Goal: Task Accomplishment & Management: Complete application form

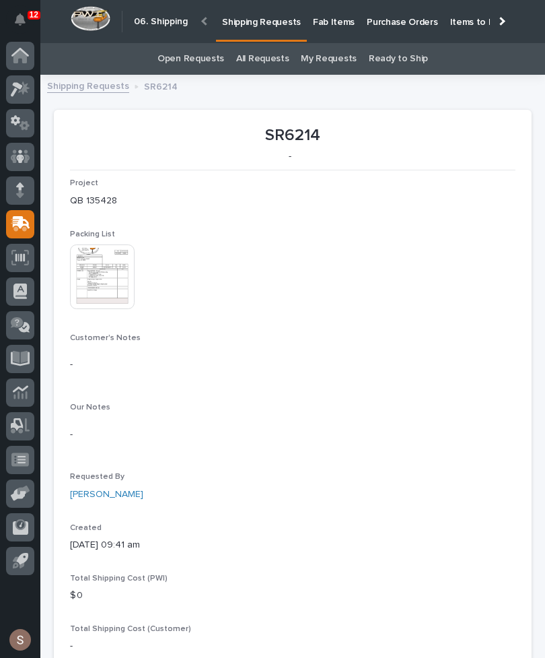
click at [281, 18] on p "Shipping Requests" at bounding box center [261, 14] width 79 height 28
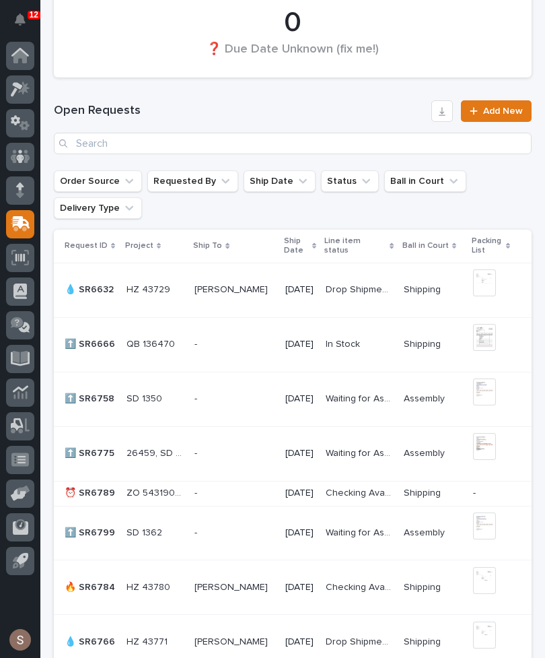
scroll to position [810, 0]
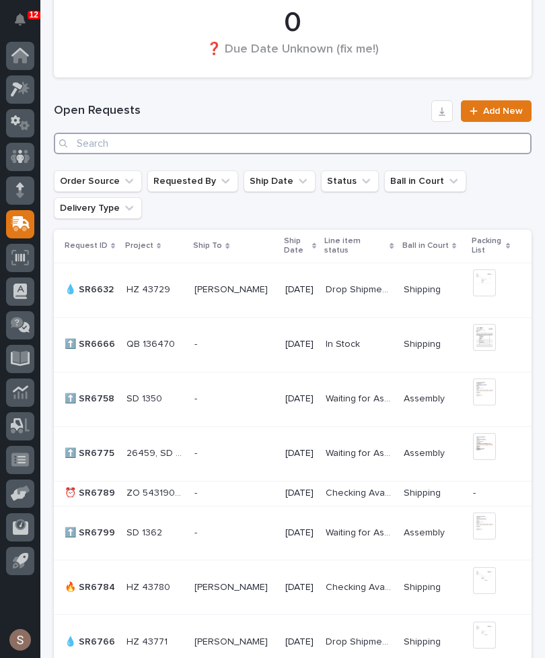
click at [255, 139] on input "Search" at bounding box center [293, 144] width 478 height 22
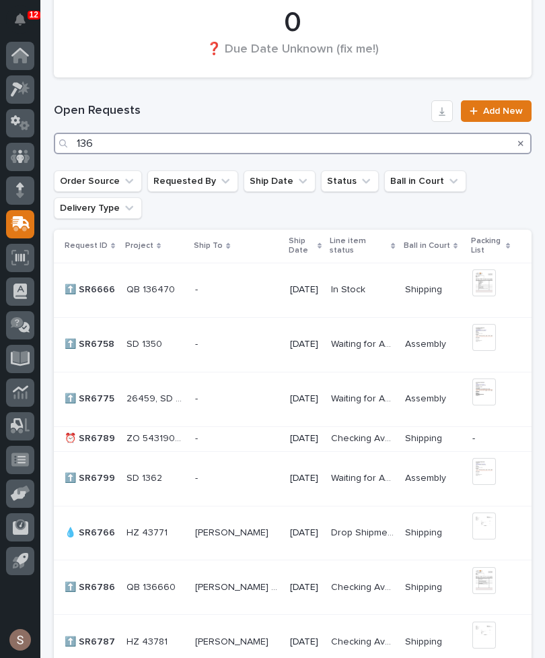
type input "1362"
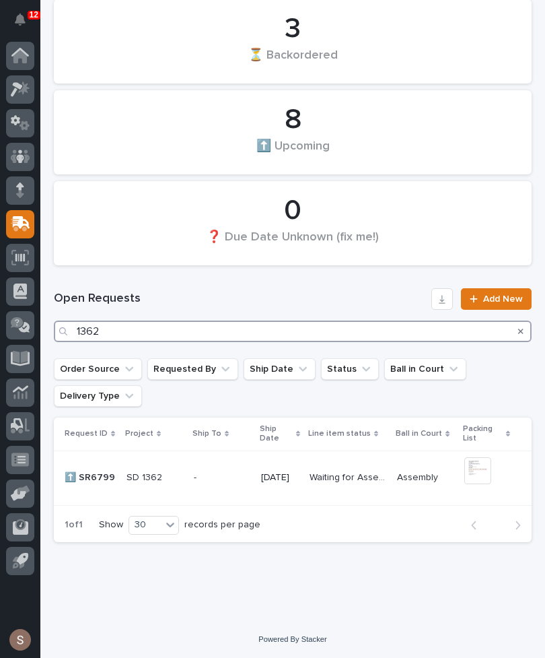
scroll to position [621, 0]
click at [290, 489] on div "[DATE]" at bounding box center [280, 478] width 38 height 22
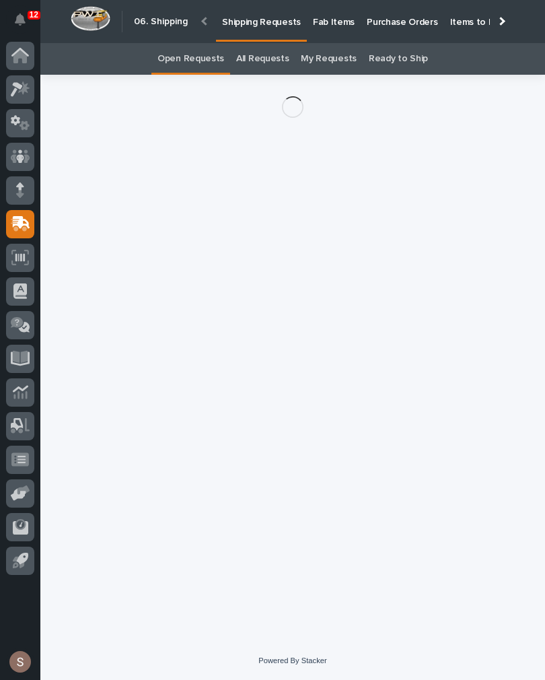
scroll to position [21, 0]
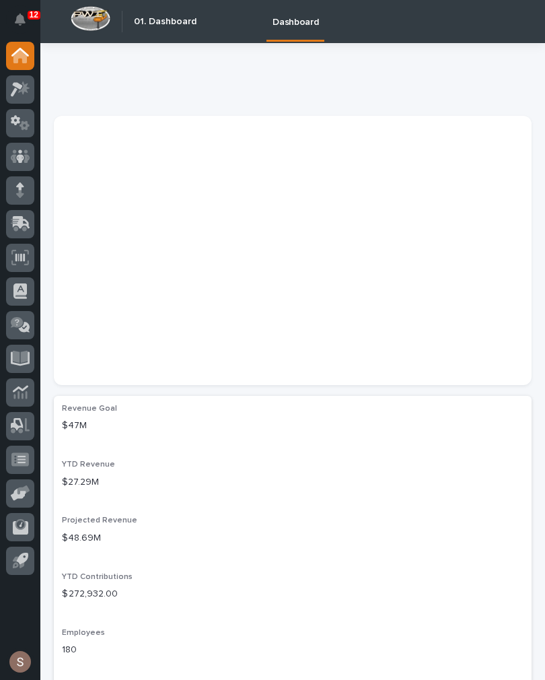
click at [23, 218] on icon at bounding box center [22, 222] width 18 height 13
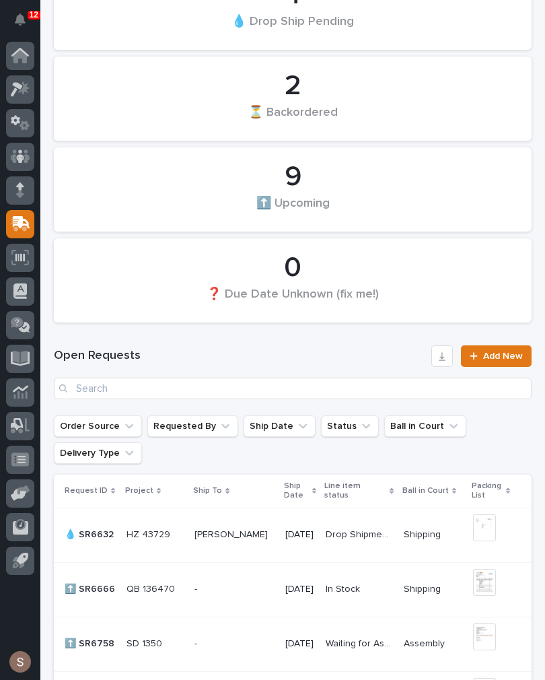
scroll to position [565, 0]
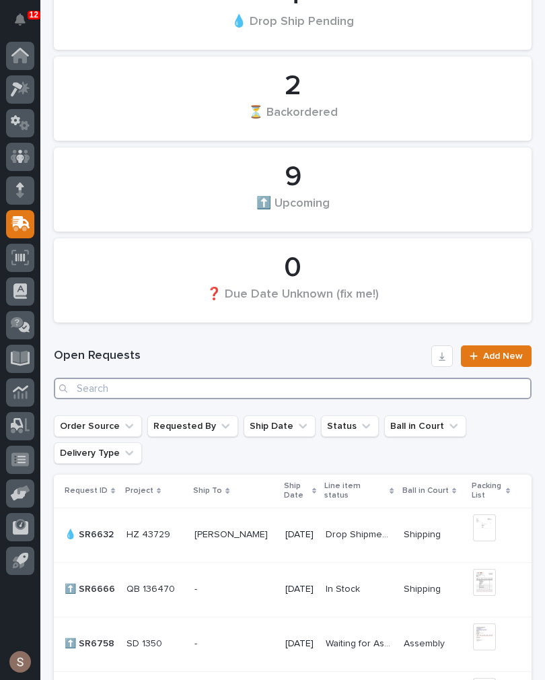
click at [289, 397] on input "Search" at bounding box center [293, 389] width 478 height 22
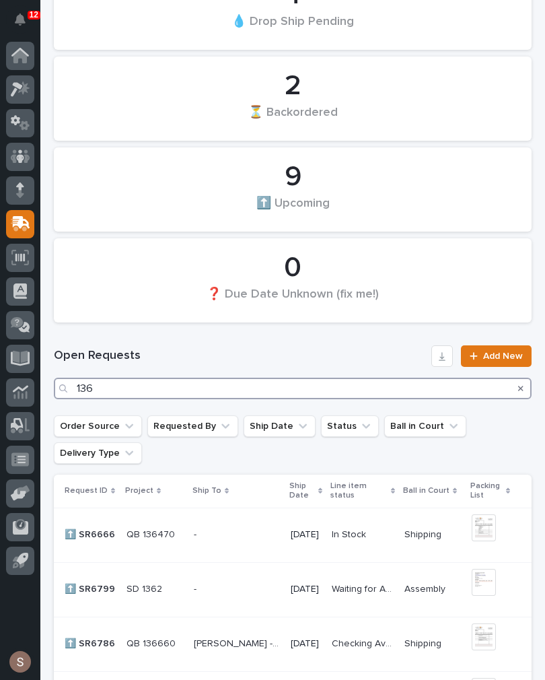
type input "1362"
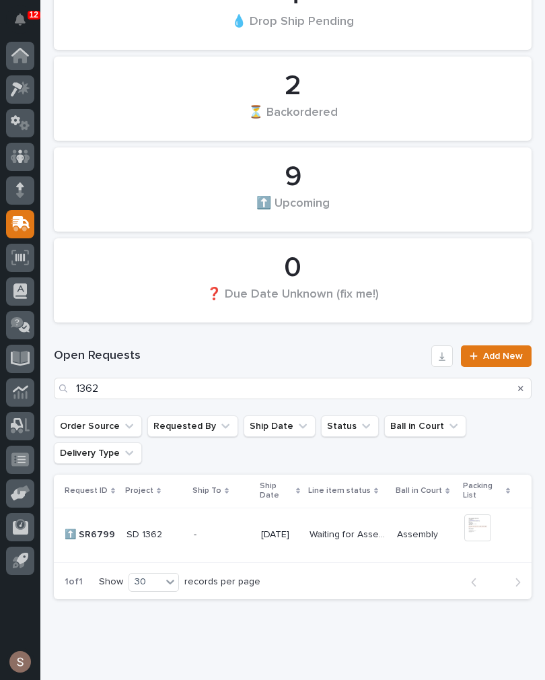
click at [316, 529] on td "Waiting for Assembly Waiting for Assembly" at bounding box center [348, 535] width 88 height 55
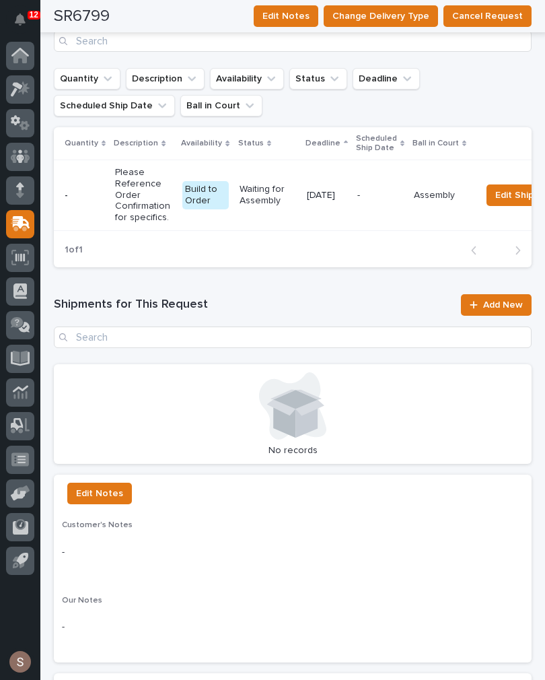
scroll to position [968, 0]
click at [516, 300] on span "Add New" at bounding box center [503, 304] width 40 height 9
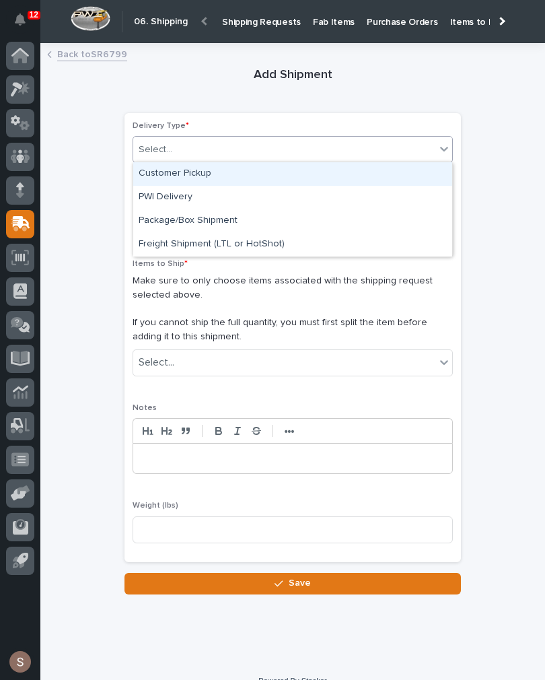
click at [232, 177] on div "Customer Pickup" at bounding box center [292, 174] width 319 height 24
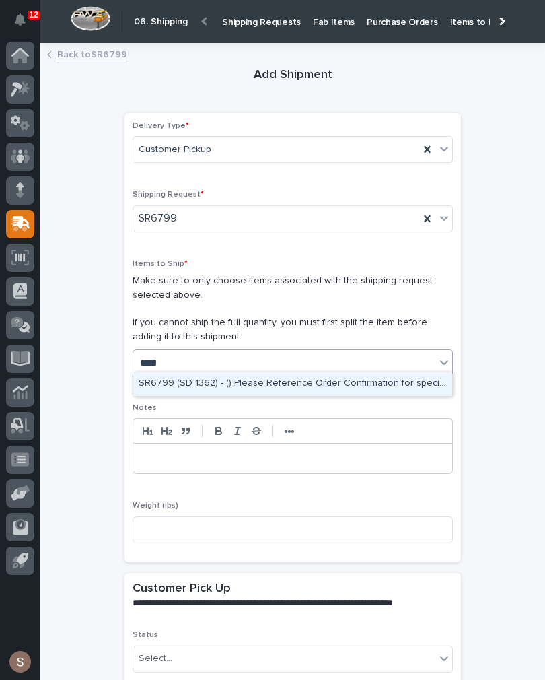
click at [363, 386] on div "SR6799 (SD 1362) - () Please Reference Order Confirmation for specifics." at bounding box center [292, 384] width 319 height 24
type input "****"
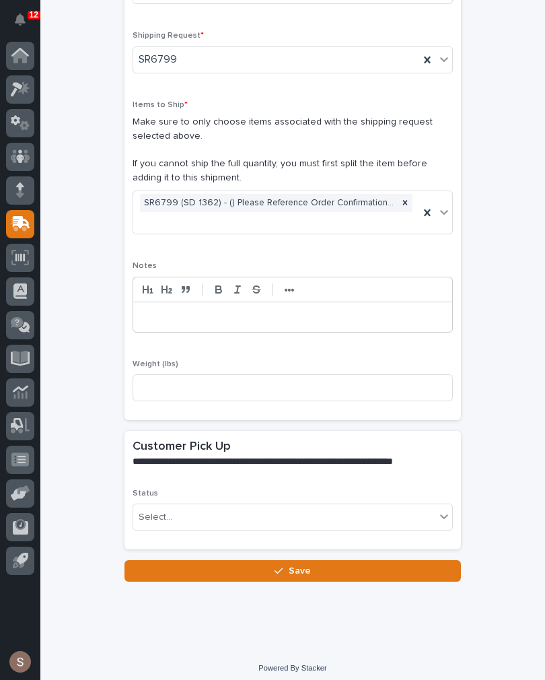
scroll to position [158, 0]
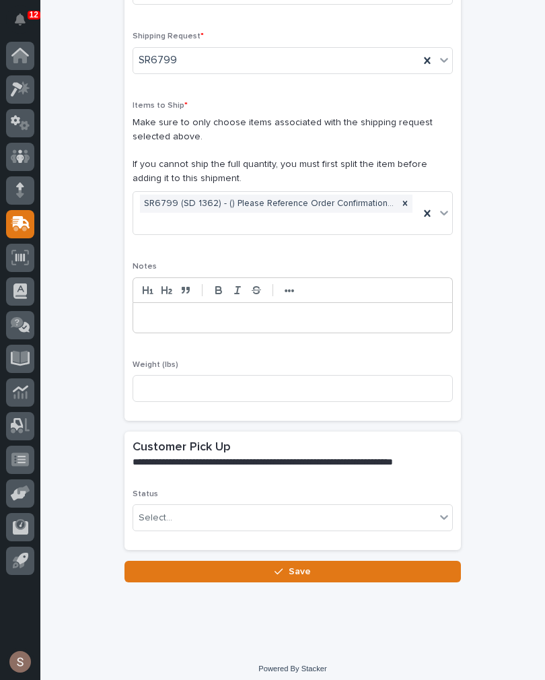
click at [448, 510] on icon at bounding box center [444, 516] width 13 height 13
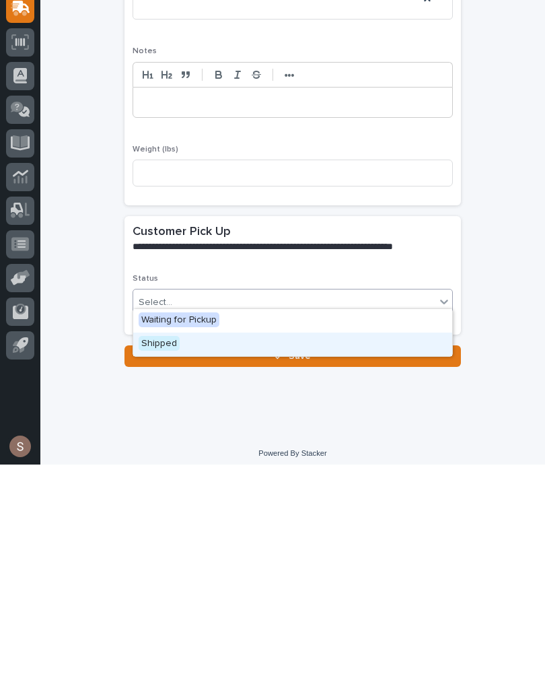
click at [181, 548] on div "Shipped" at bounding box center [292, 560] width 319 height 24
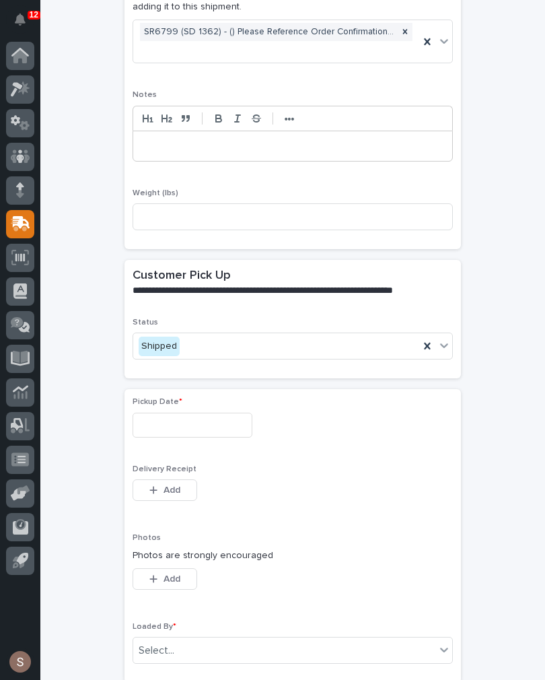
scroll to position [366, 0]
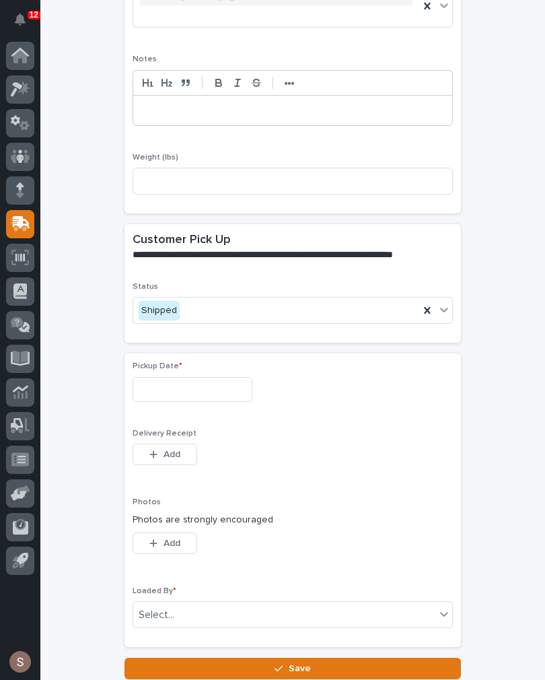
click at [222, 394] on input "text" at bounding box center [193, 389] width 120 height 25
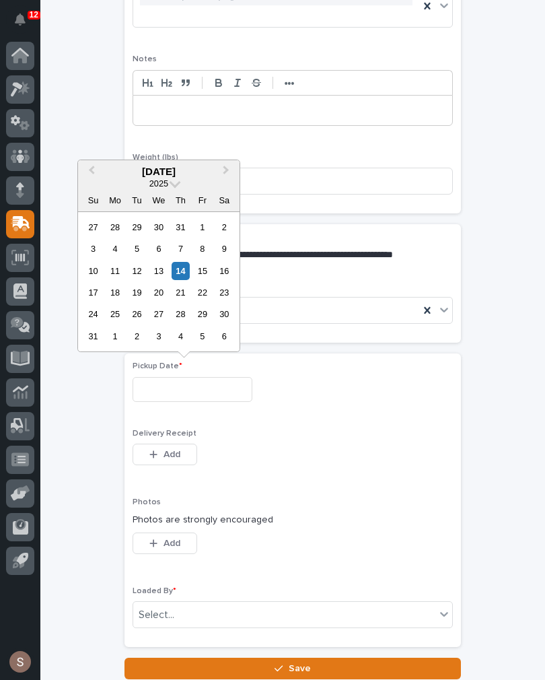
click at [187, 274] on div "14" at bounding box center [181, 271] width 18 height 18
type input "**********"
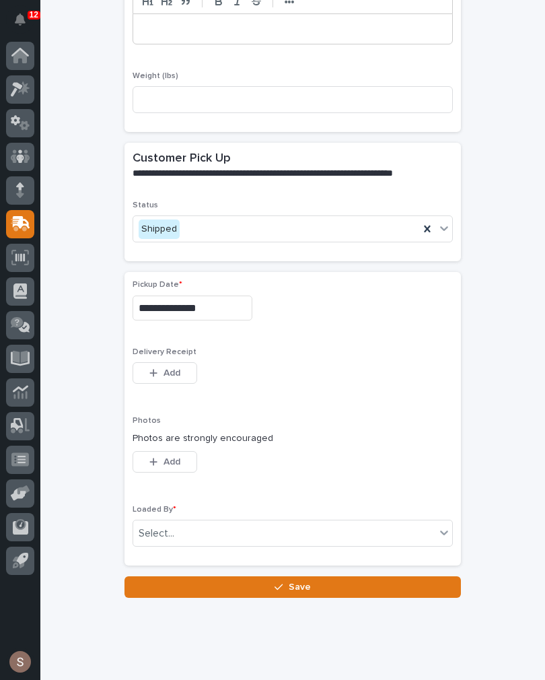
scroll to position [456, 0]
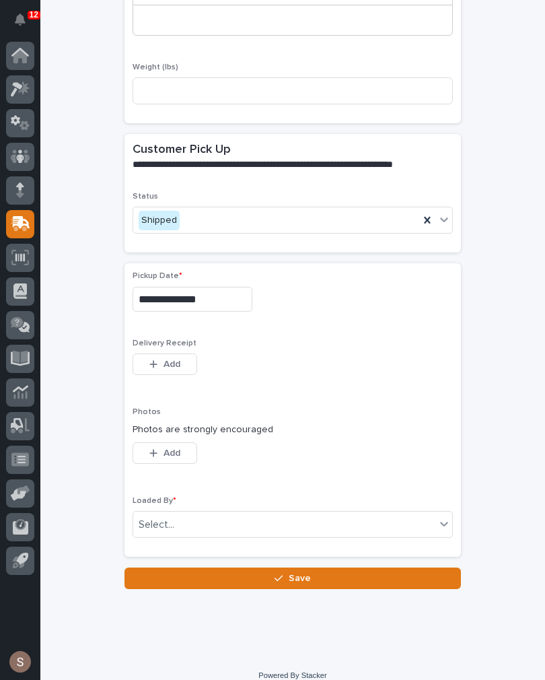
click at [177, 361] on span "Add" at bounding box center [172, 364] width 17 height 12
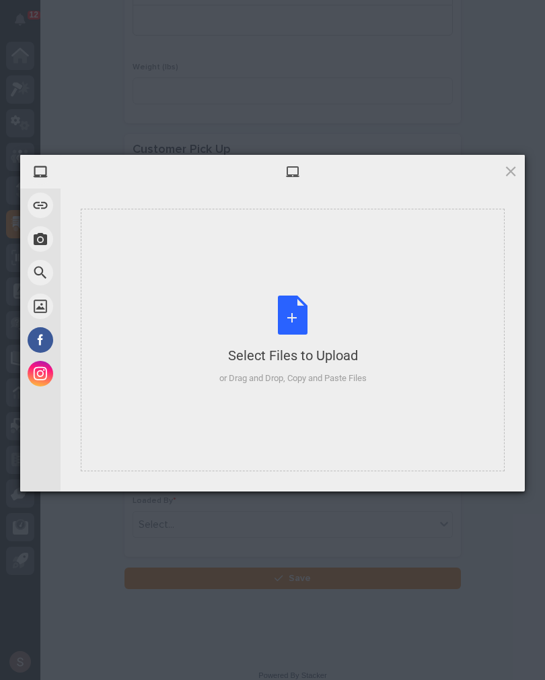
click at [310, 340] on div "Select Files to Upload or Drag and Drop, Copy and Paste Files" at bounding box center [292, 341] width 147 height 90
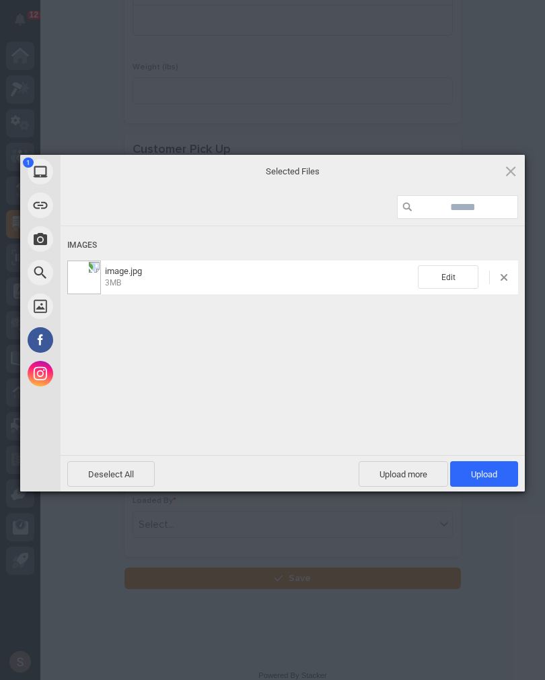
click at [492, 472] on span "Upload 1" at bounding box center [484, 474] width 26 height 10
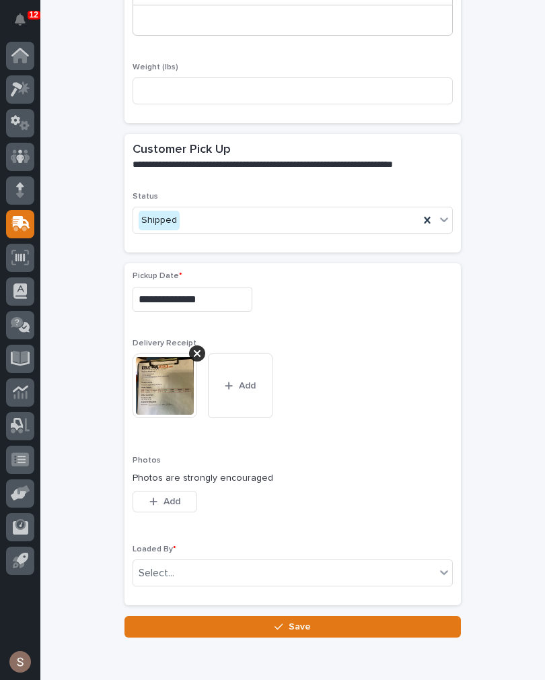
click at [170, 495] on span "Add" at bounding box center [172, 501] width 17 height 12
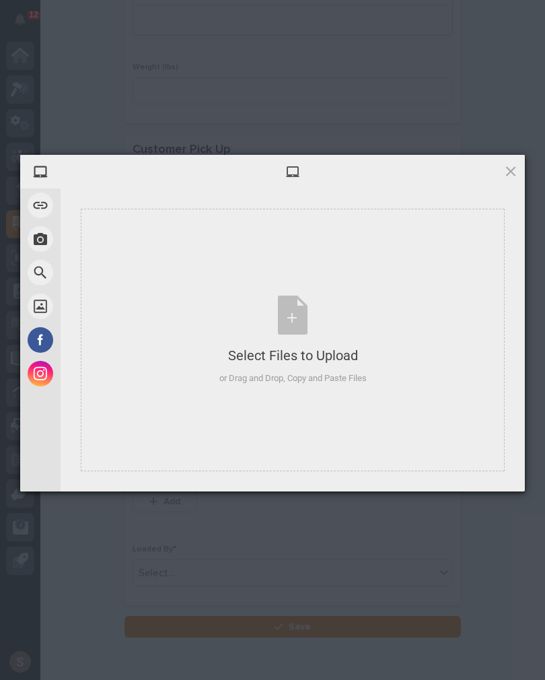
click at [246, 329] on div "Select Files to Upload or Drag and Drop, Copy and Paste Files" at bounding box center [292, 341] width 147 height 90
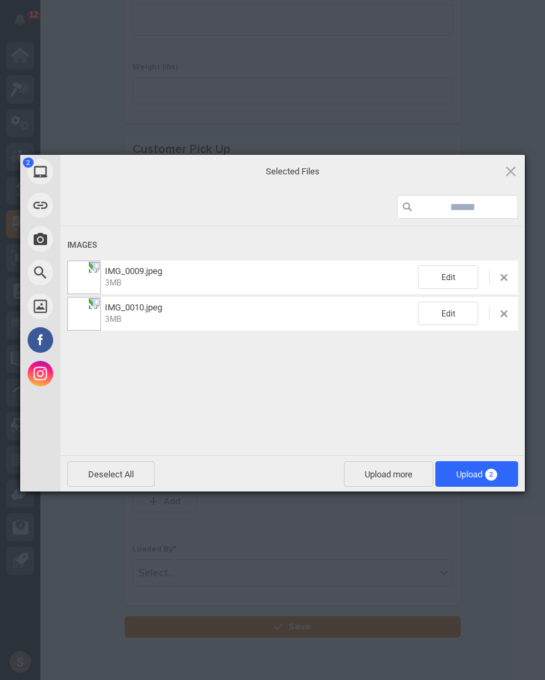
click at [481, 471] on span "Upload 2" at bounding box center [476, 474] width 41 height 10
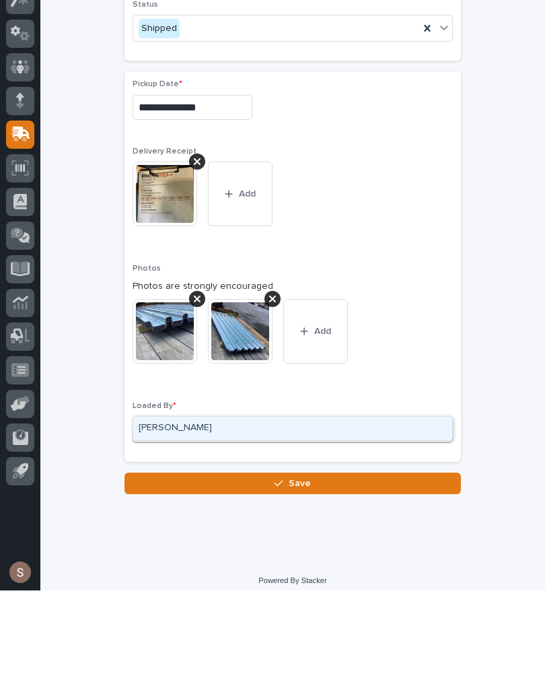
scroll to position [558, 0]
click at [210, 506] on div "John Myers" at bounding box center [292, 518] width 319 height 24
type input "*******"
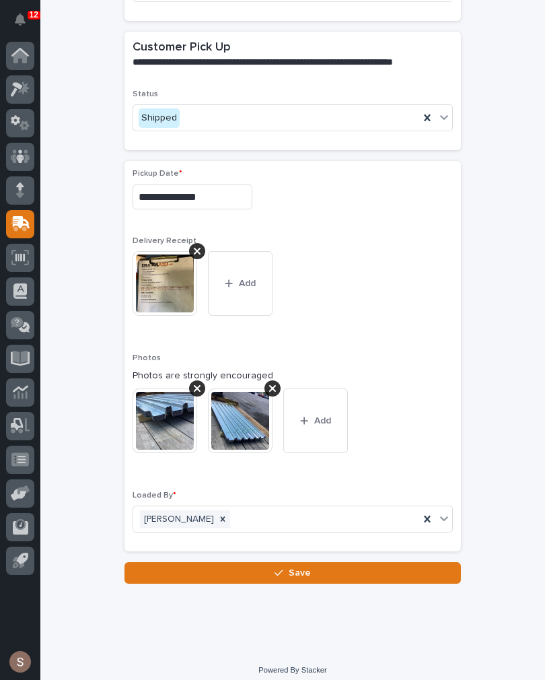
click at [284, 568] on div "button" at bounding box center [281, 572] width 13 height 9
